Goal: Navigation & Orientation: Find specific page/section

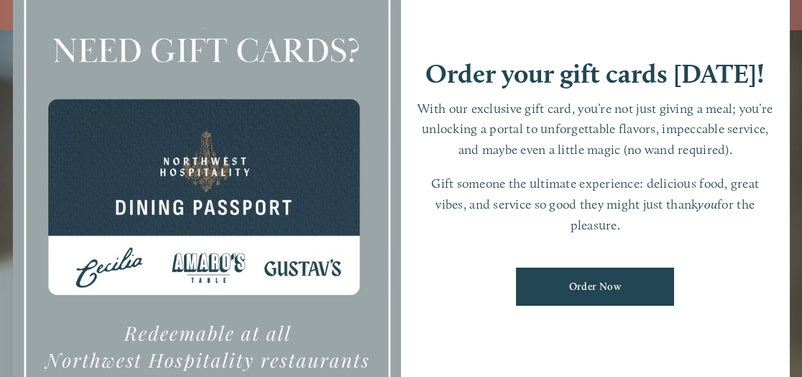
scroll to position [30, 0]
click at [508, 253] on div "Order your gift cards [DATE]! With our exclusive gift card, you’re not just giv…" at bounding box center [595, 189] width 389 height 544
click at [565, 290] on link "Order Now" at bounding box center [595, 286] width 158 height 38
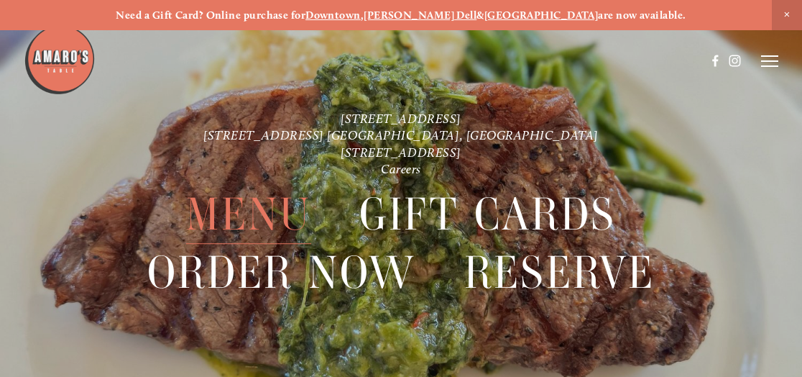
click at [269, 219] on span "Menu" at bounding box center [249, 214] width 126 height 58
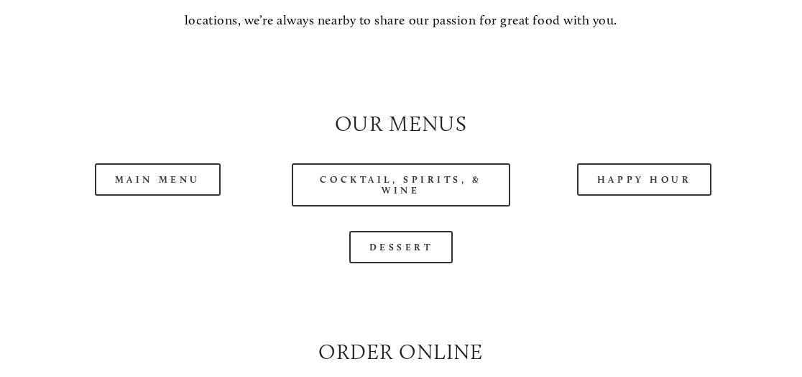
scroll to position [1225, 0]
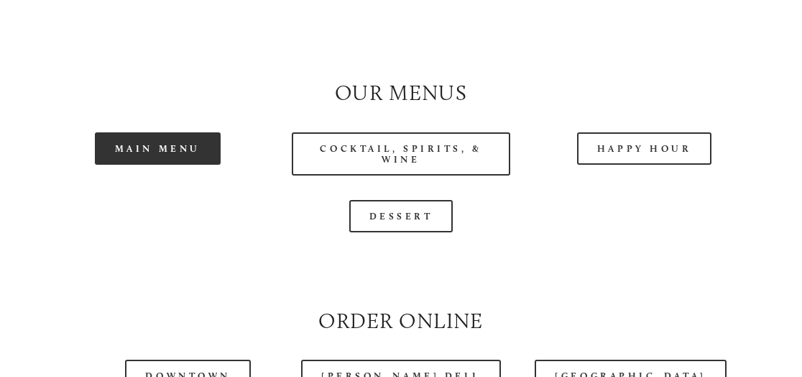
click at [197, 165] on link "Main Menu" at bounding box center [158, 148] width 126 height 32
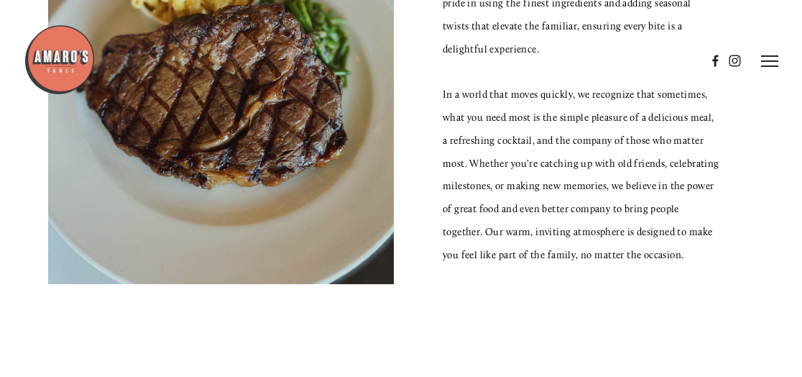
scroll to position [446, 0]
